Goal: Task Accomplishment & Management: Manage account settings

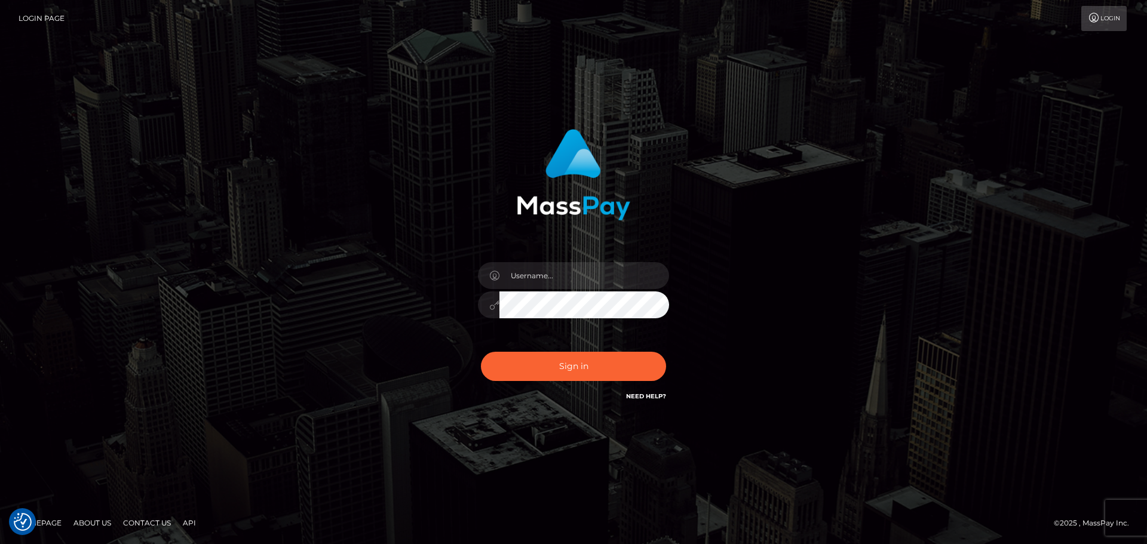
type input "wb.le-vel.cad"
click at [578, 369] on button "Sign in" at bounding box center [573, 366] width 185 height 29
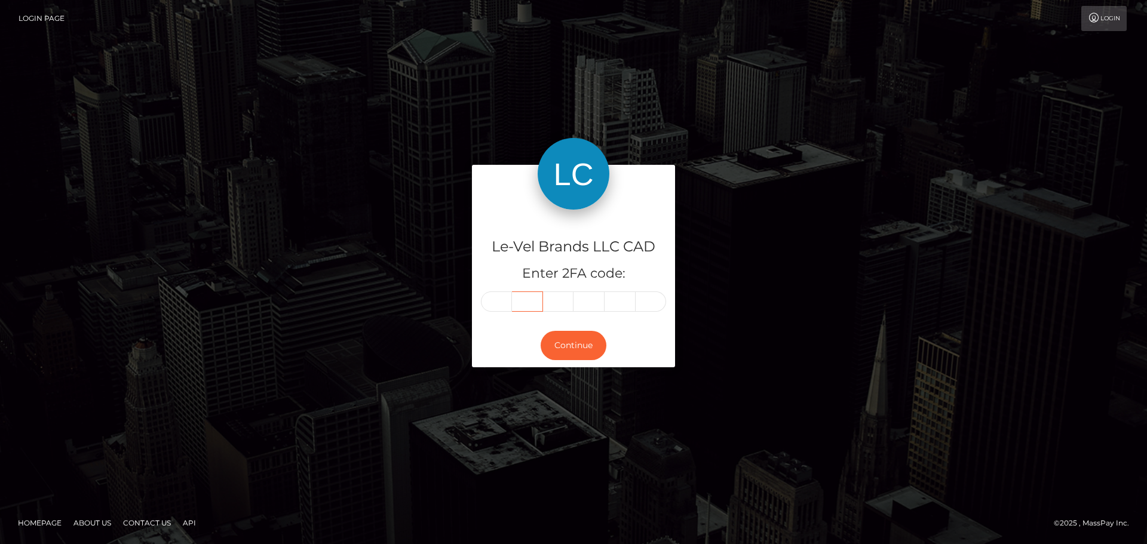
type input "5"
type input "8"
type input "9"
type input "2"
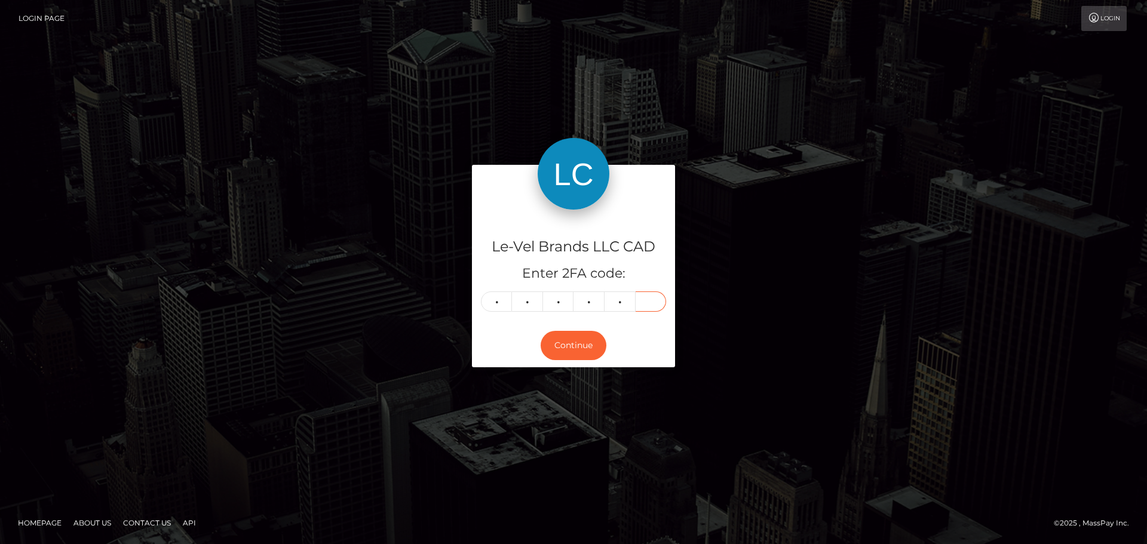
type input "4"
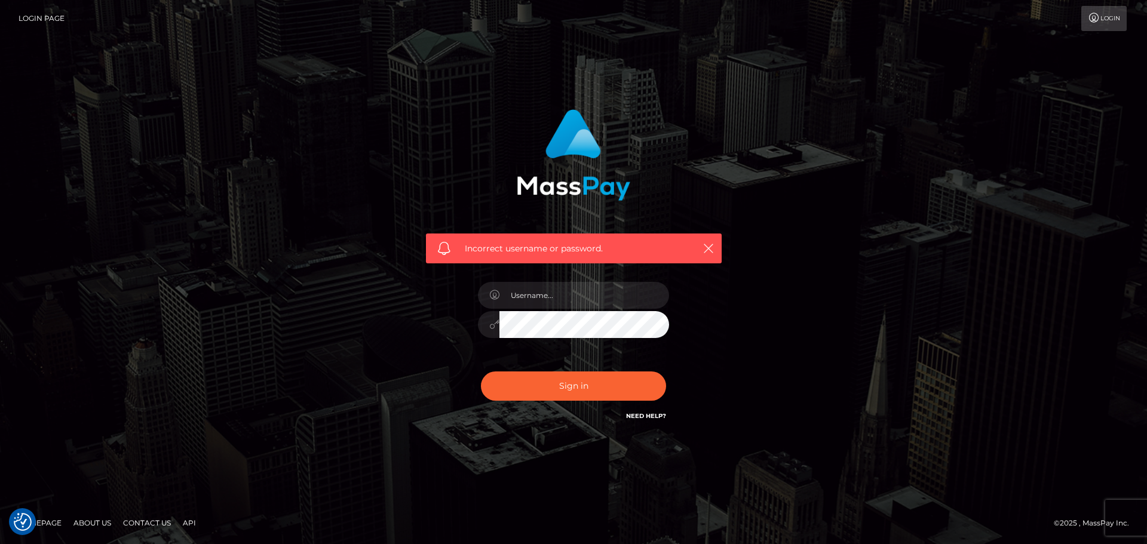
type input "wb.le-vel.cad"
click at [638, 388] on button "Sign in" at bounding box center [573, 386] width 185 height 29
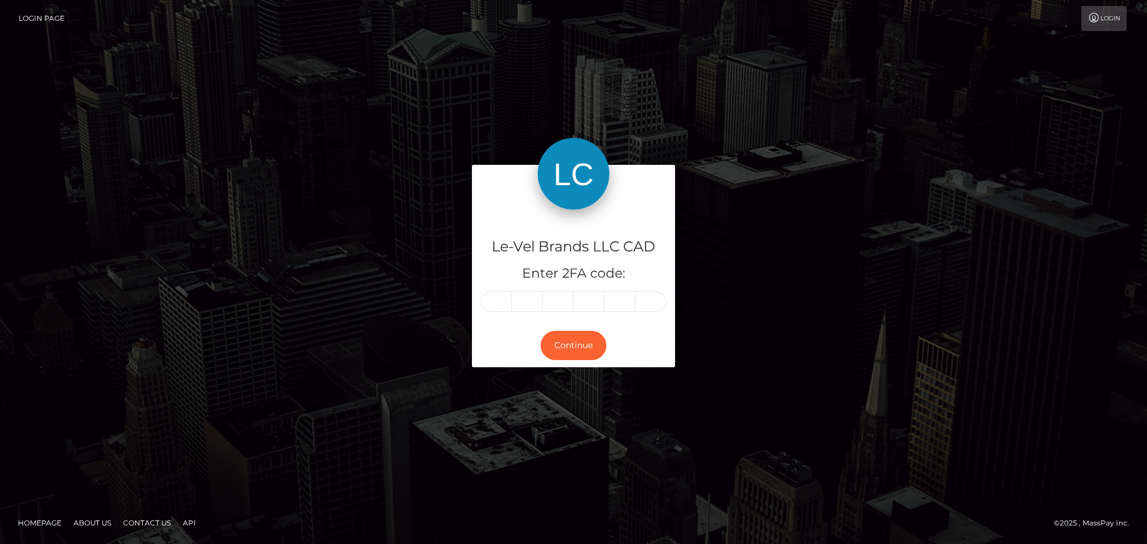
click at [497, 298] on input "text" at bounding box center [496, 302] width 31 height 20
type input "1"
type input "0"
type input "7"
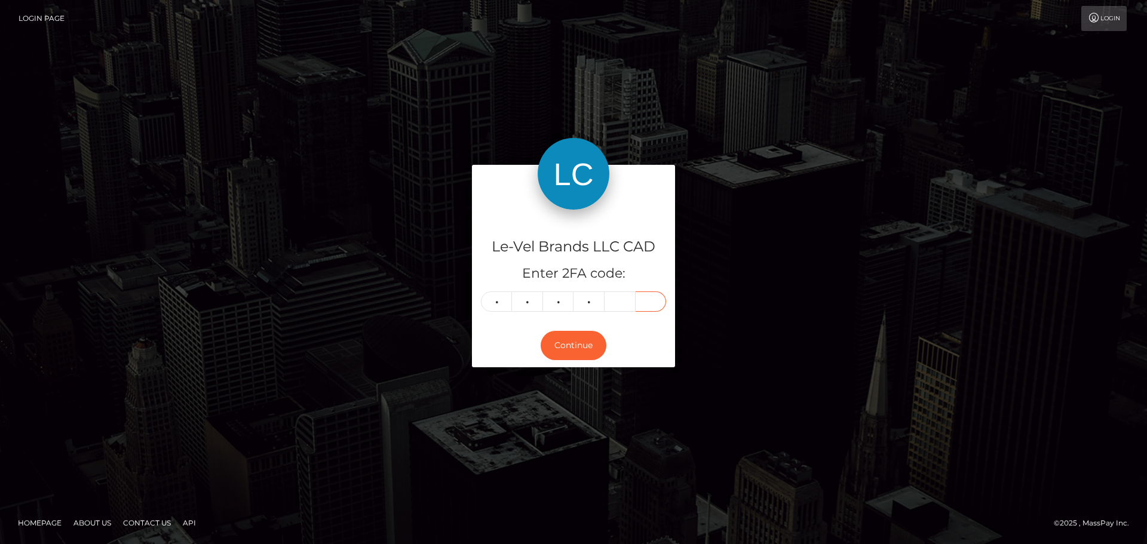
type input "7"
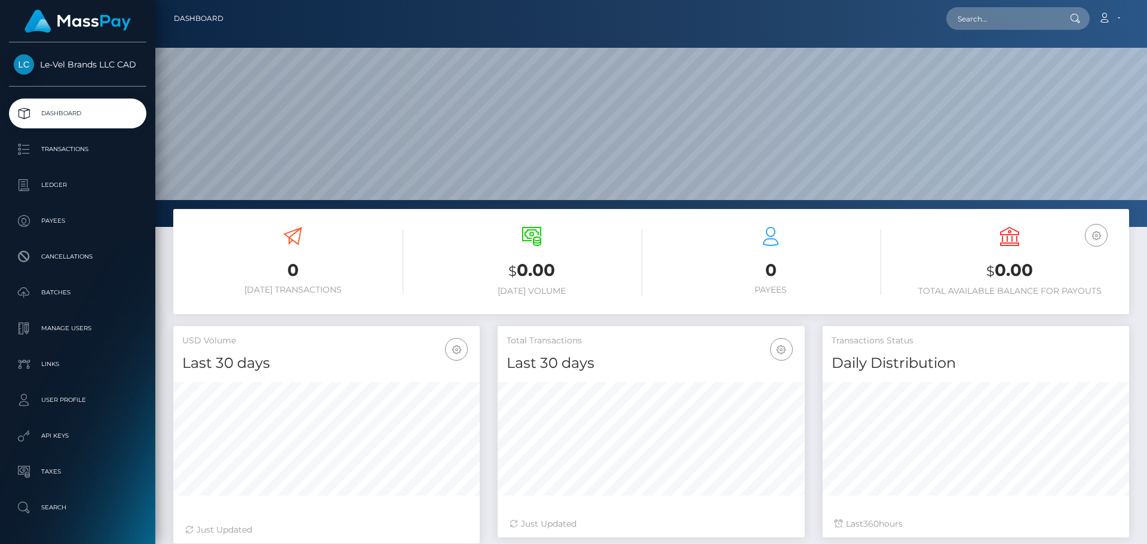
scroll to position [212, 307]
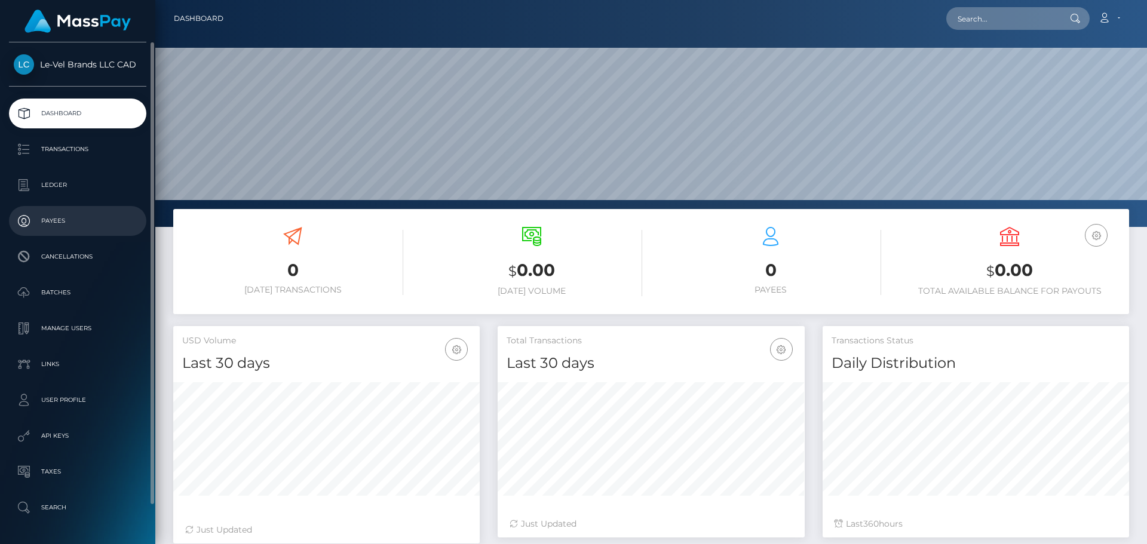
click at [113, 217] on p "Payees" at bounding box center [78, 221] width 128 height 18
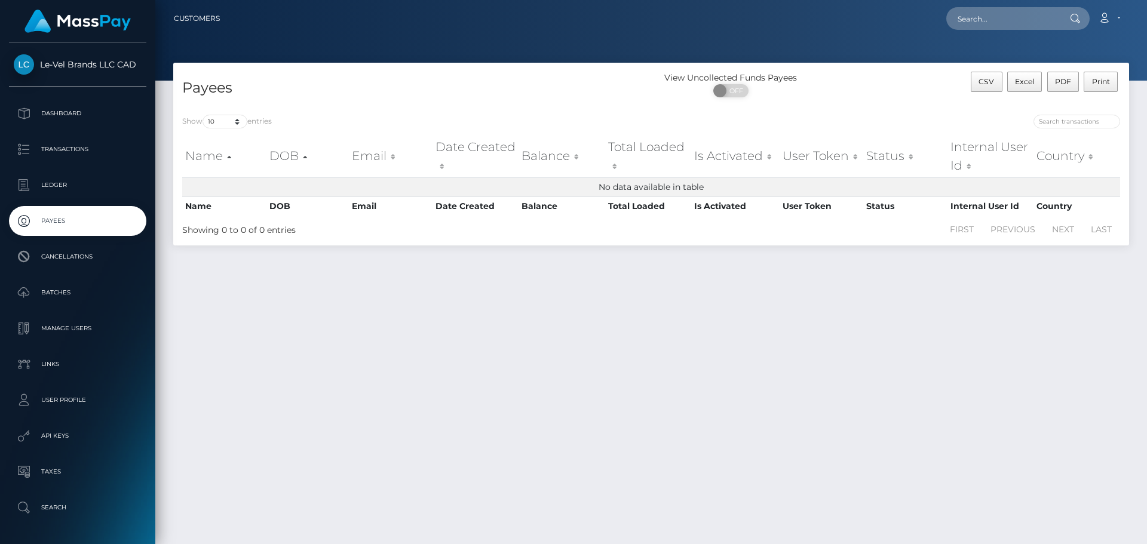
click at [220, 322] on div "Payees View Uncollected Funds Payees ON OFF CSV Excel PDF Print Show 10 25 50 1…" at bounding box center [651, 298] width 992 height 471
